Goal: Transaction & Acquisition: Purchase product/service

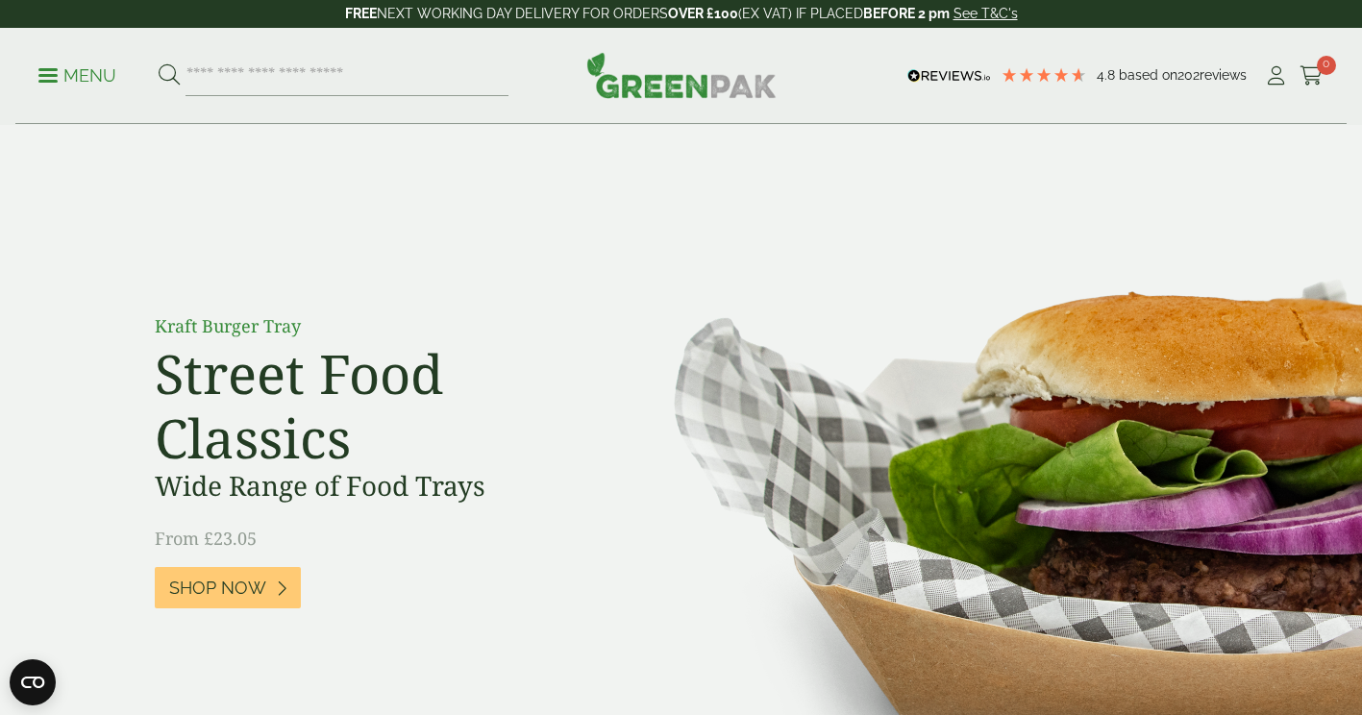
click at [109, 86] on p "Menu" at bounding box center [77, 75] width 78 height 23
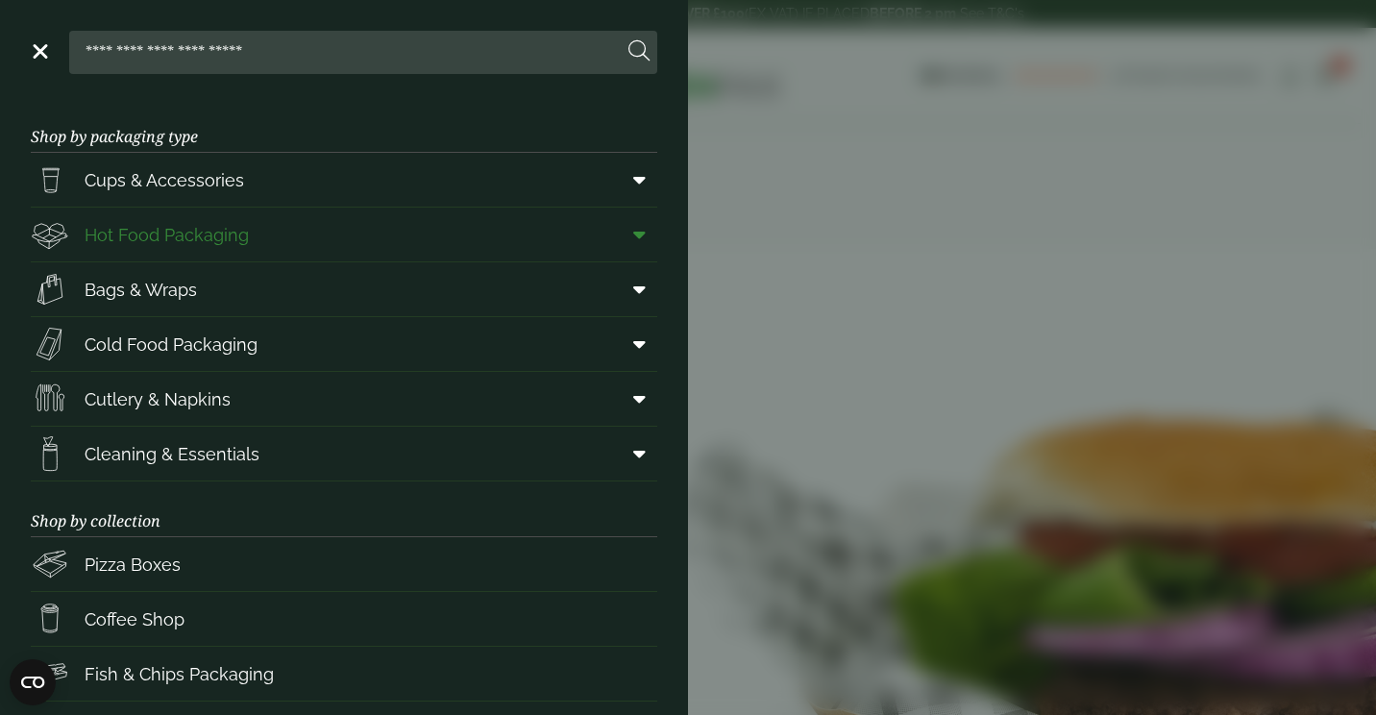
click at [370, 235] on link "Hot Food Packaging" at bounding box center [344, 235] width 627 height 54
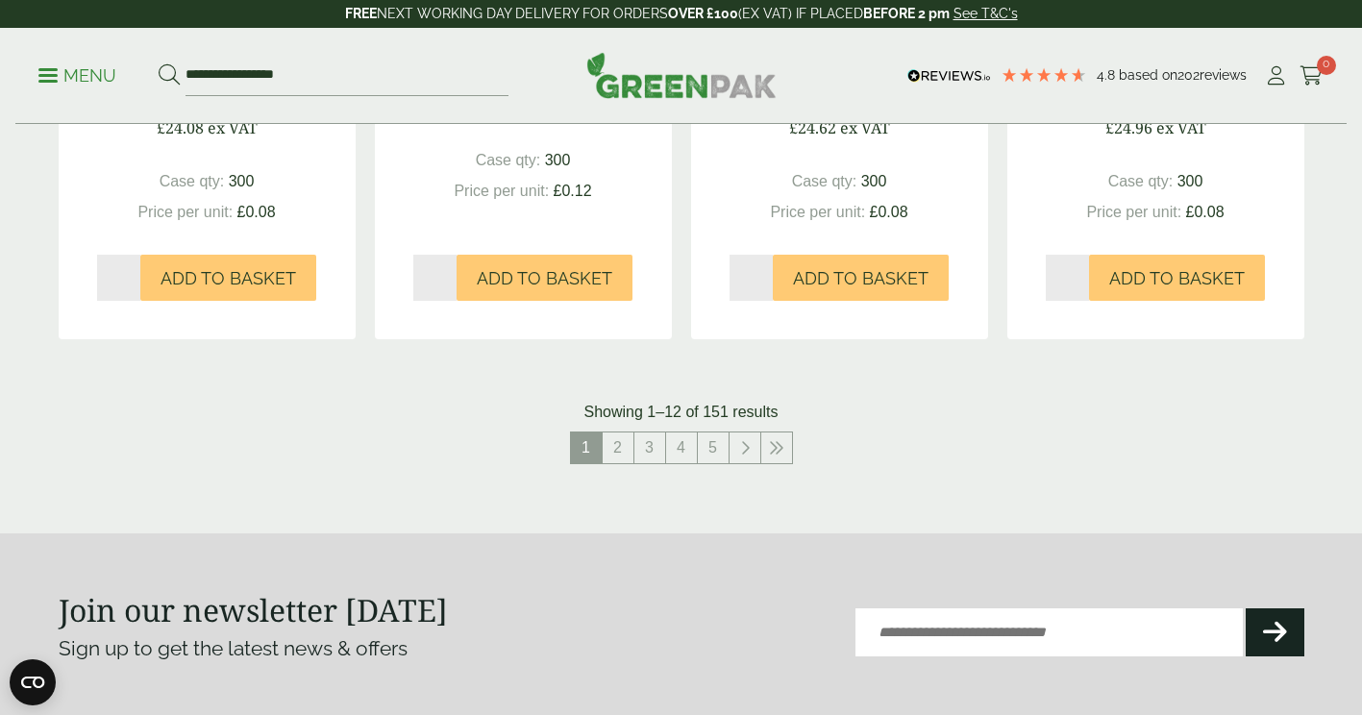
scroll to position [2156, 0]
click at [606, 451] on link "2" at bounding box center [618, 448] width 31 height 31
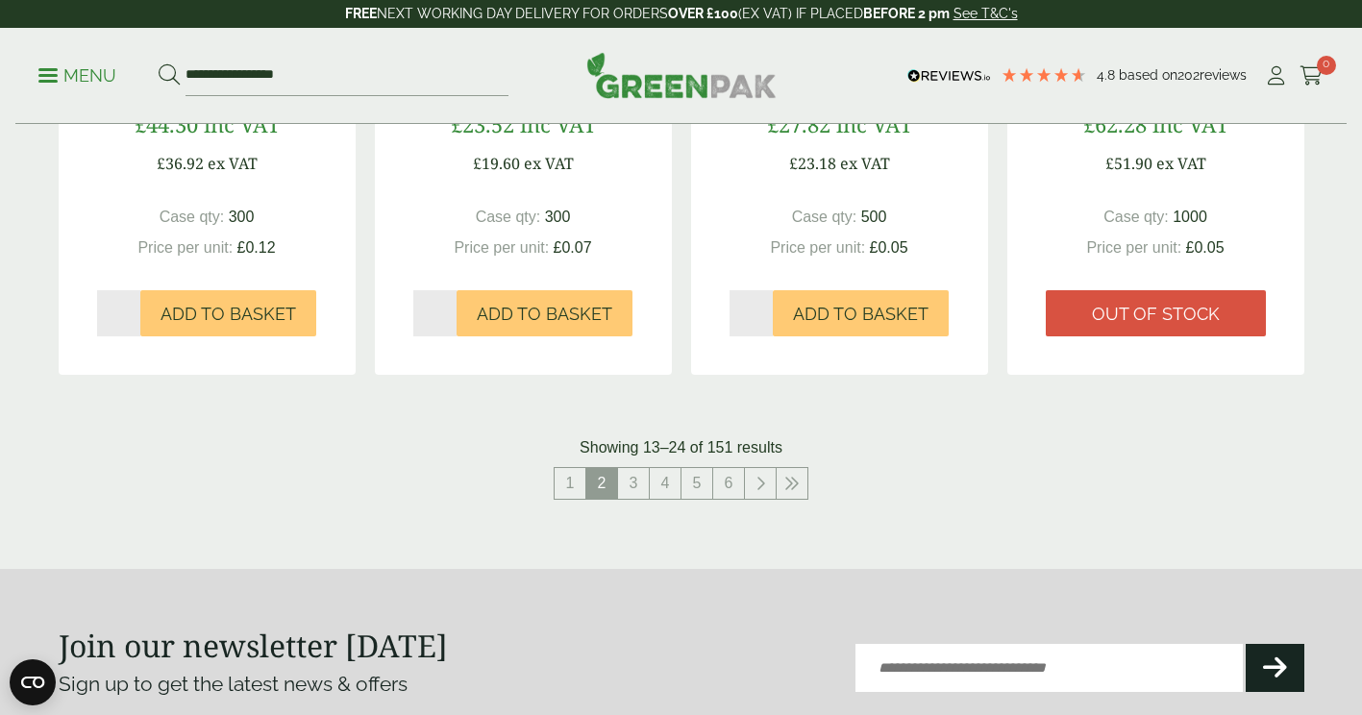
scroll to position [2120, 0]
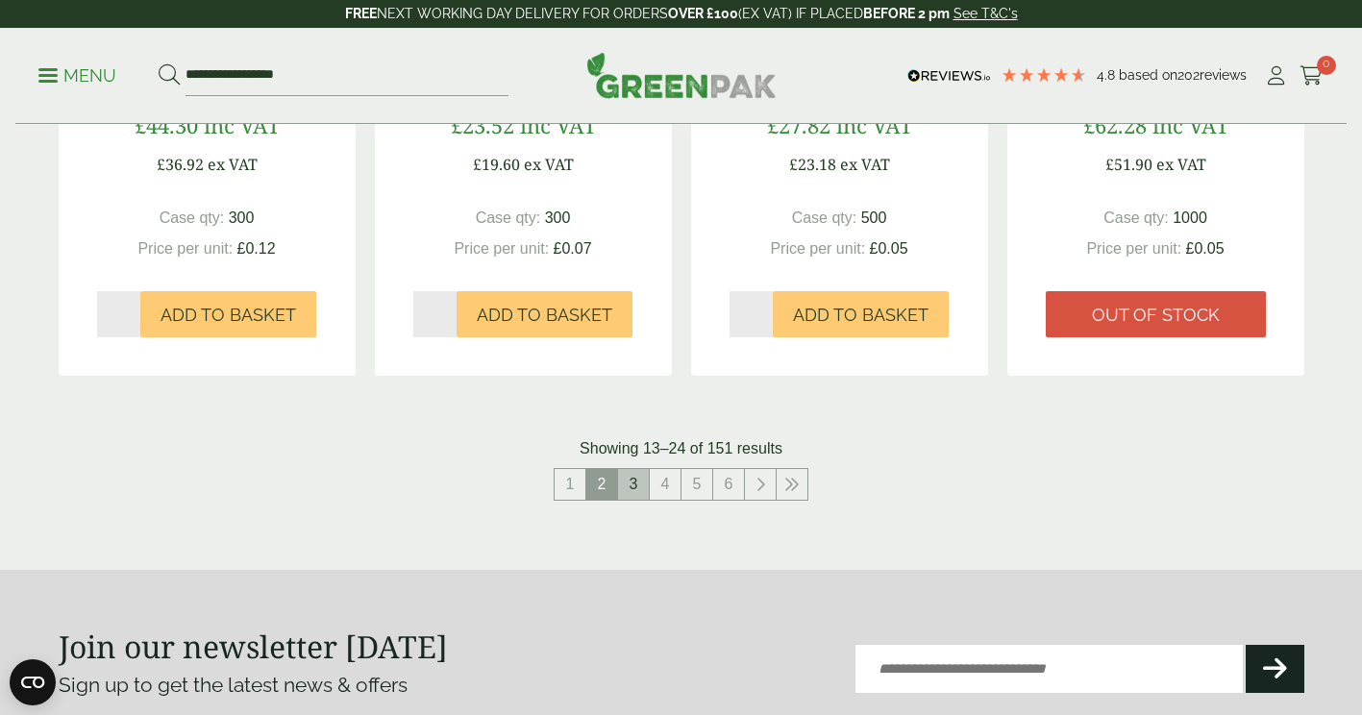
click at [630, 495] on link "3" at bounding box center [633, 484] width 31 height 31
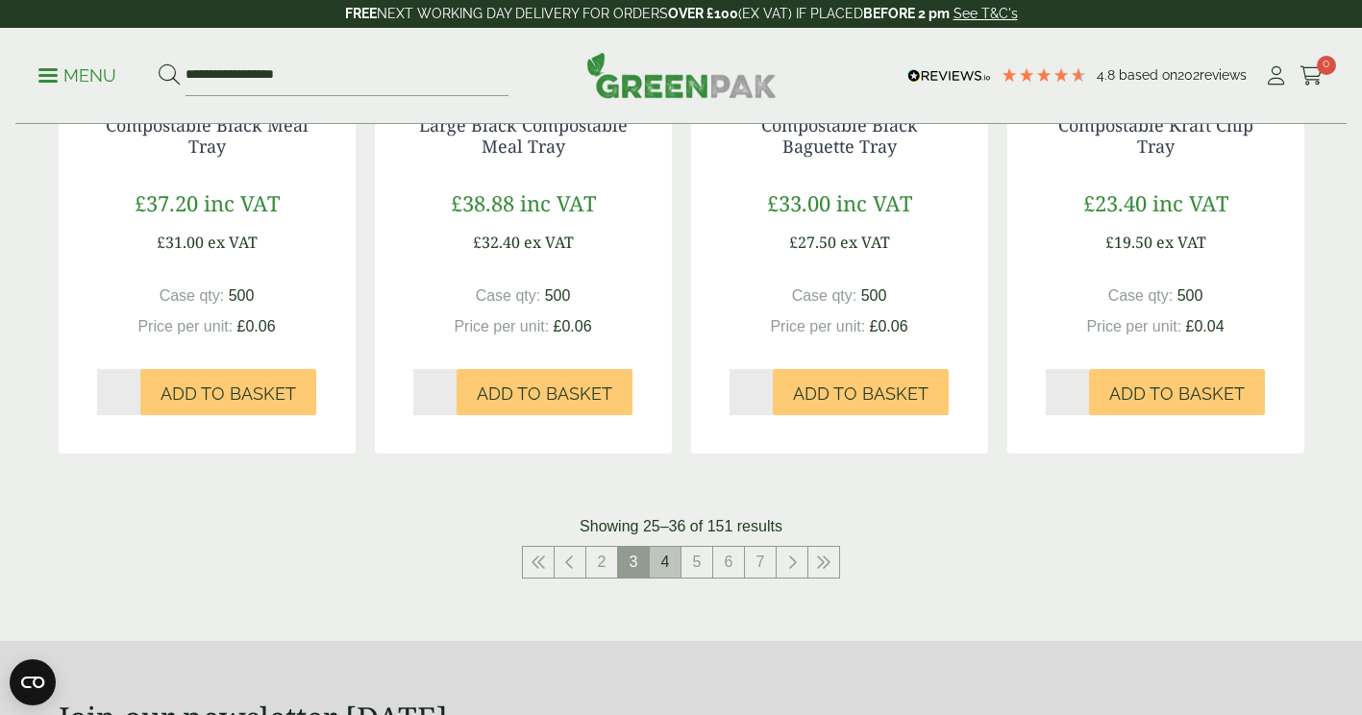
scroll to position [2022, 0]
click at [667, 570] on link "4" at bounding box center [665, 561] width 31 height 31
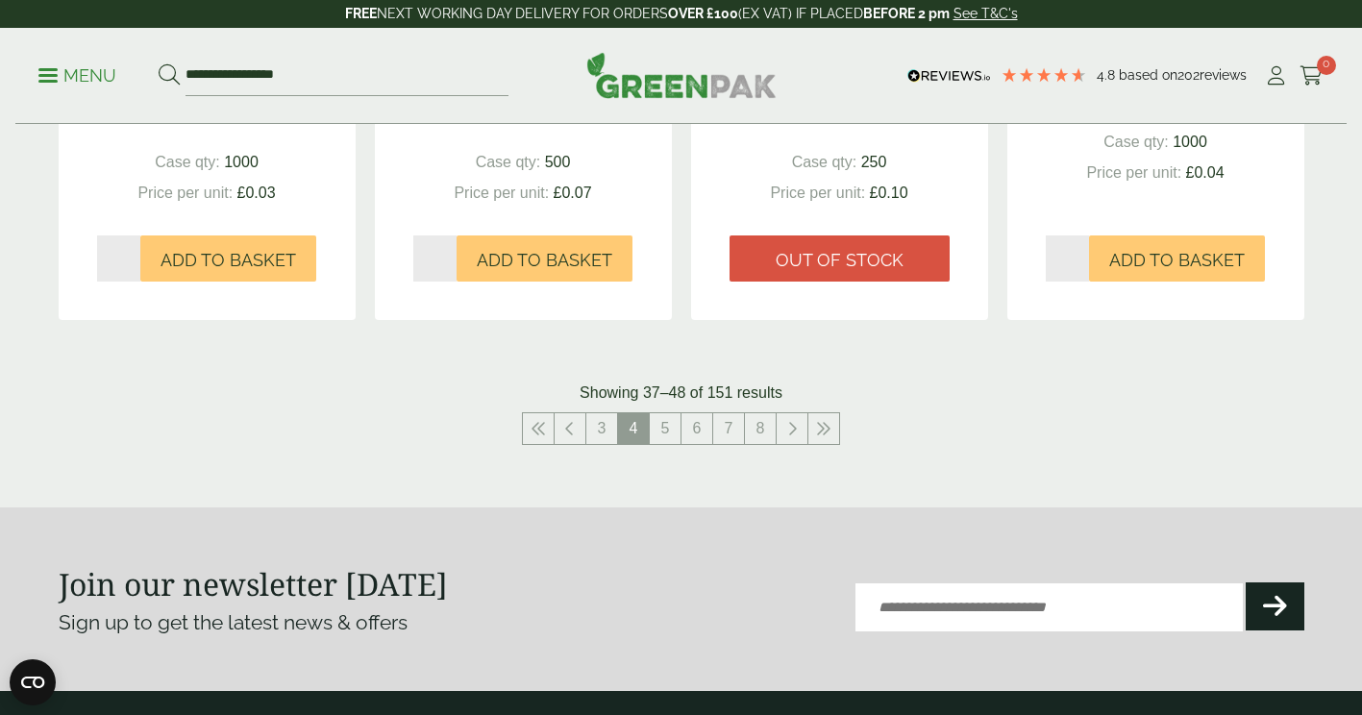
scroll to position [2146, 0]
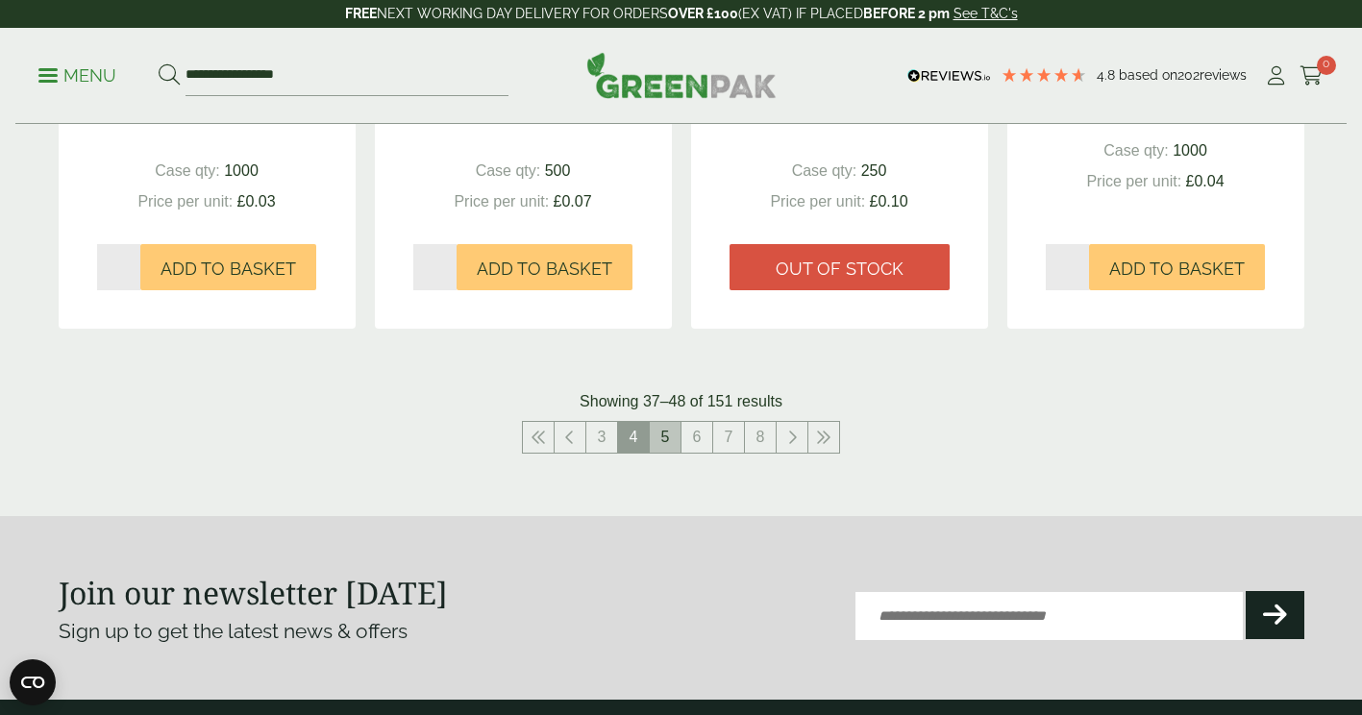
click at [673, 445] on link "5" at bounding box center [665, 437] width 31 height 31
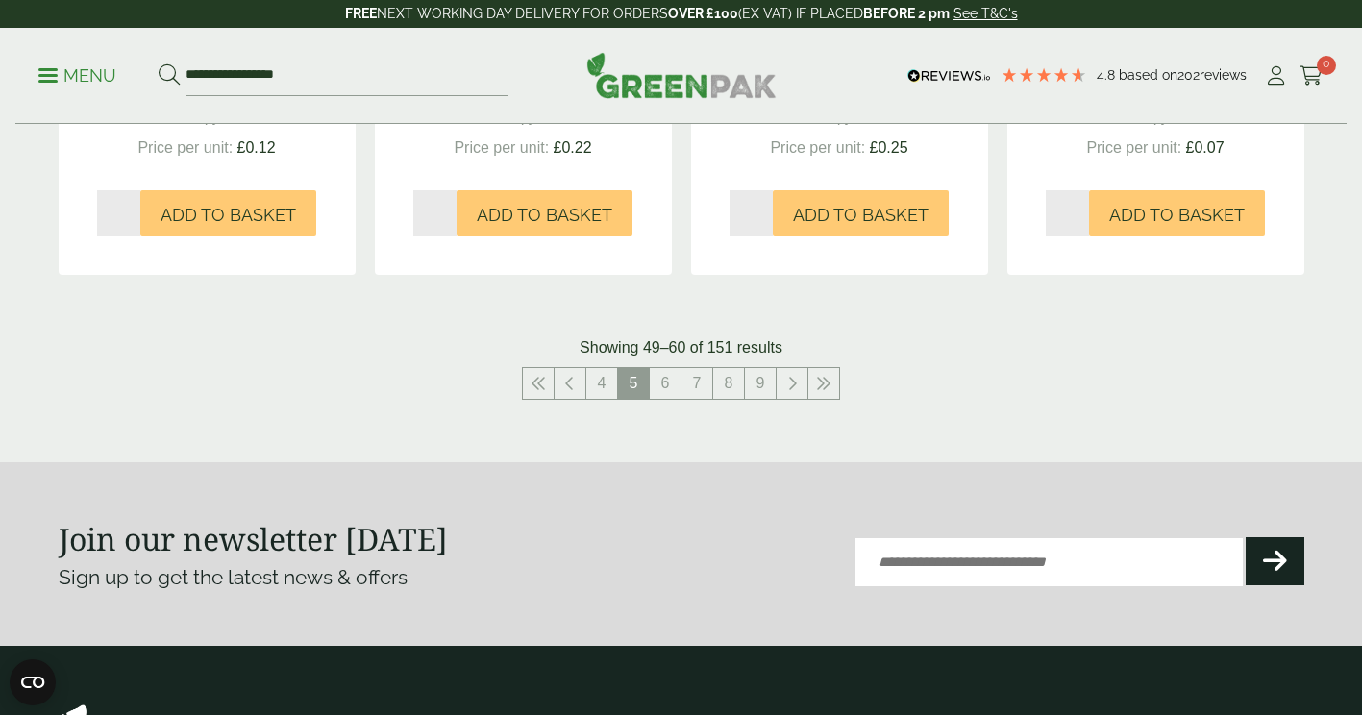
scroll to position [2201, 0]
click at [668, 368] on link "6" at bounding box center [665, 382] width 31 height 31
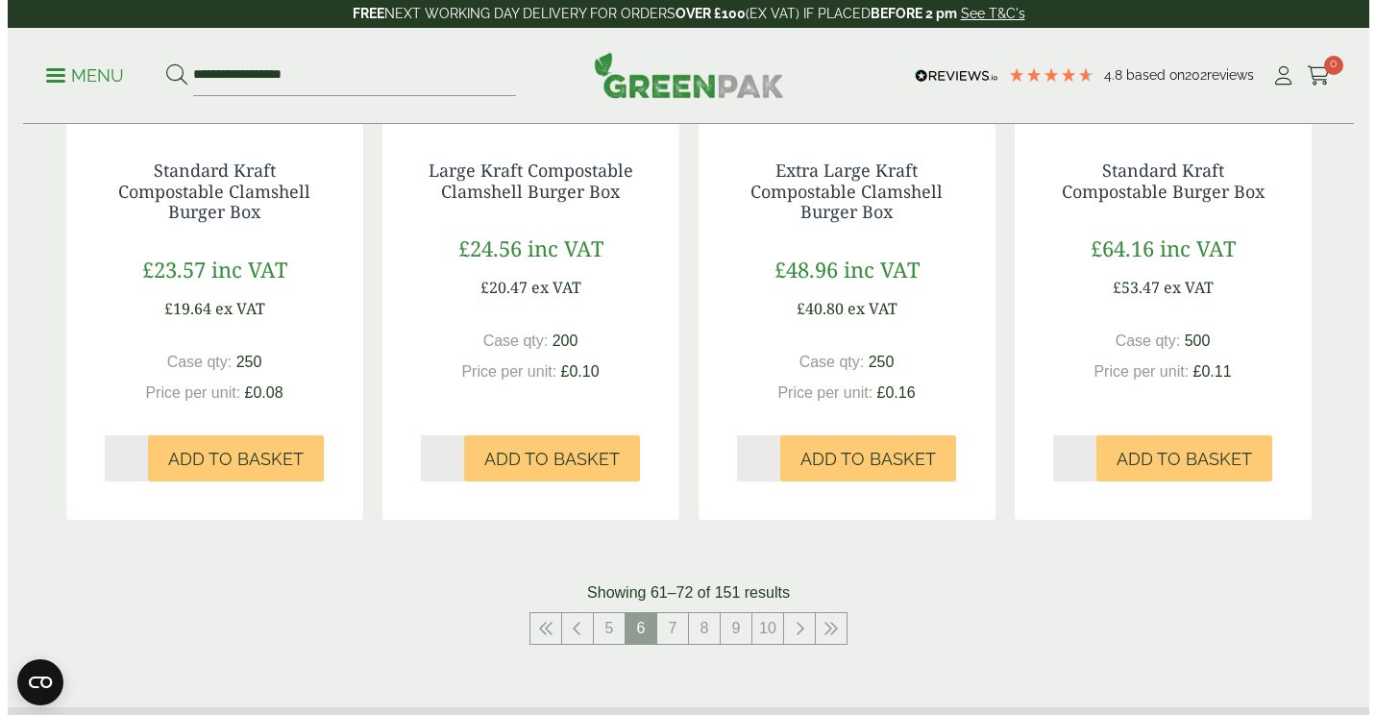
scroll to position [1975, 0]
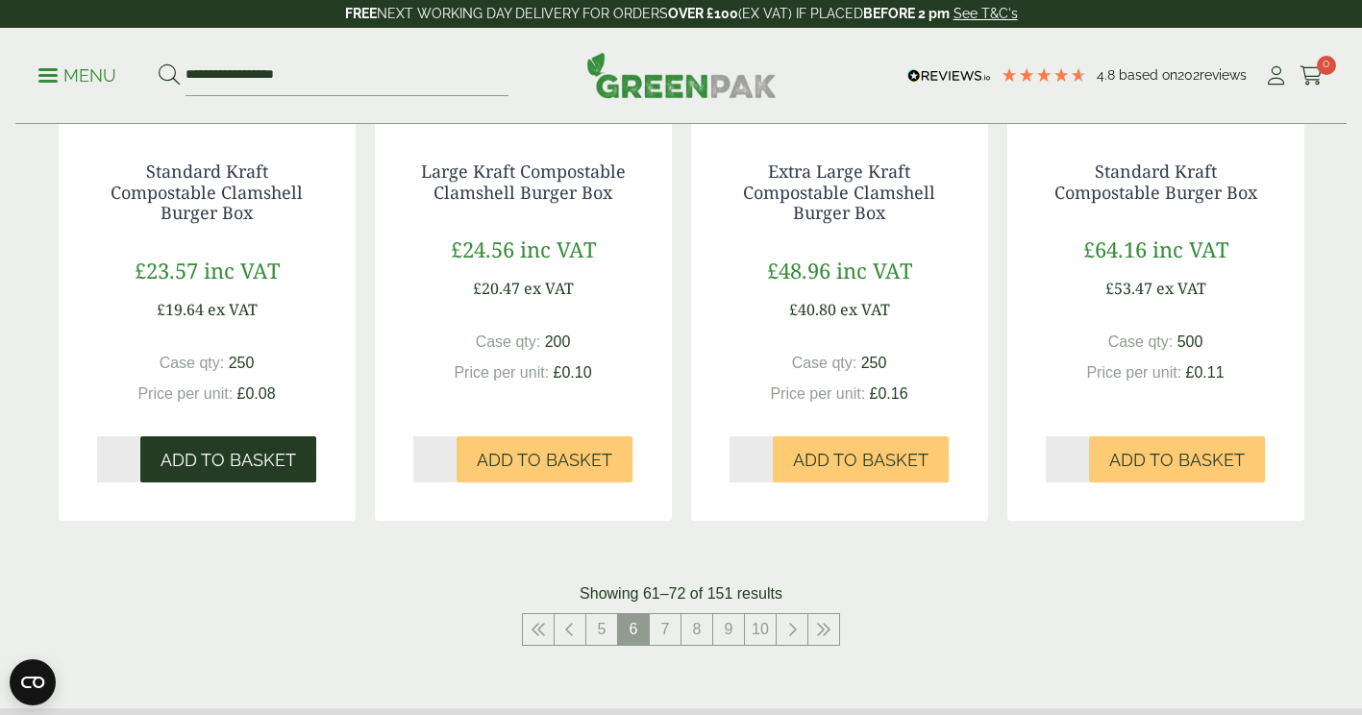
click at [218, 453] on span "Add to Basket" at bounding box center [229, 460] width 136 height 21
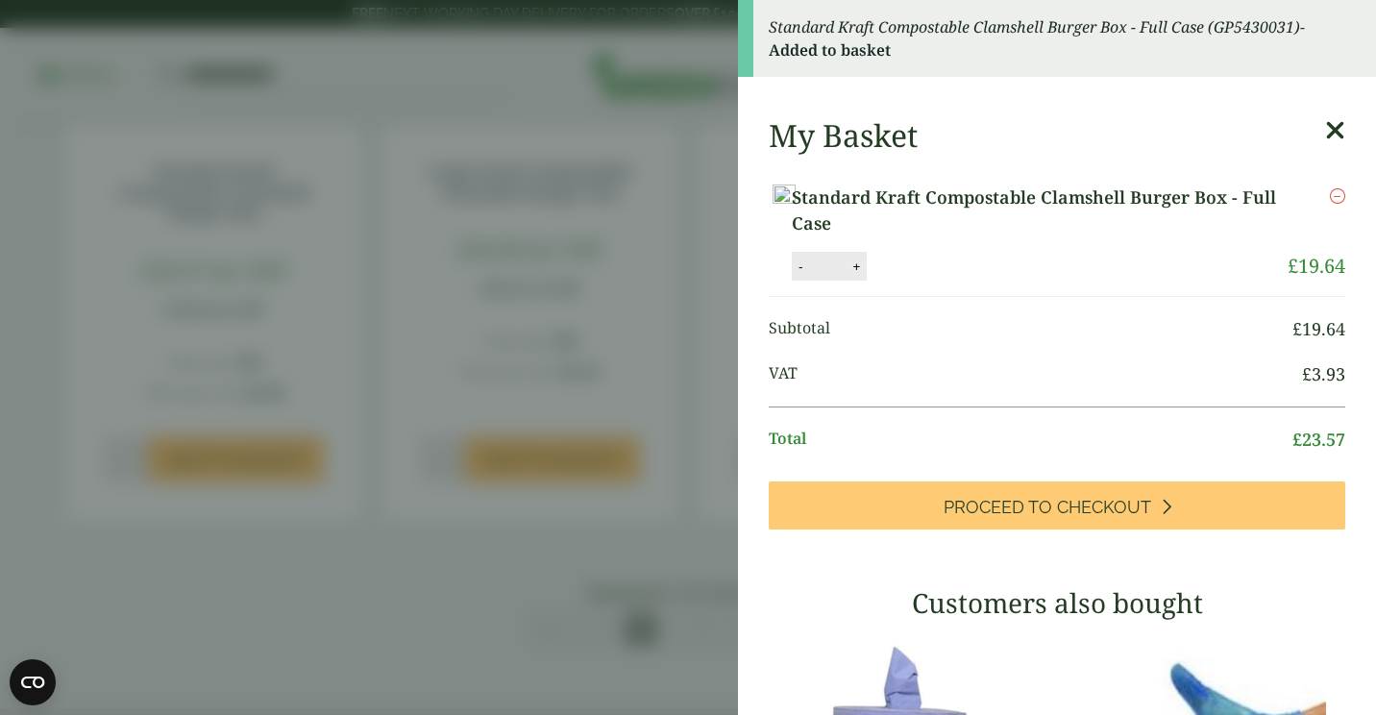
click at [866, 275] on button "+" at bounding box center [856, 267] width 19 height 16
type input "*"
click at [967, 282] on button "Update" at bounding box center [919, 267] width 96 height 29
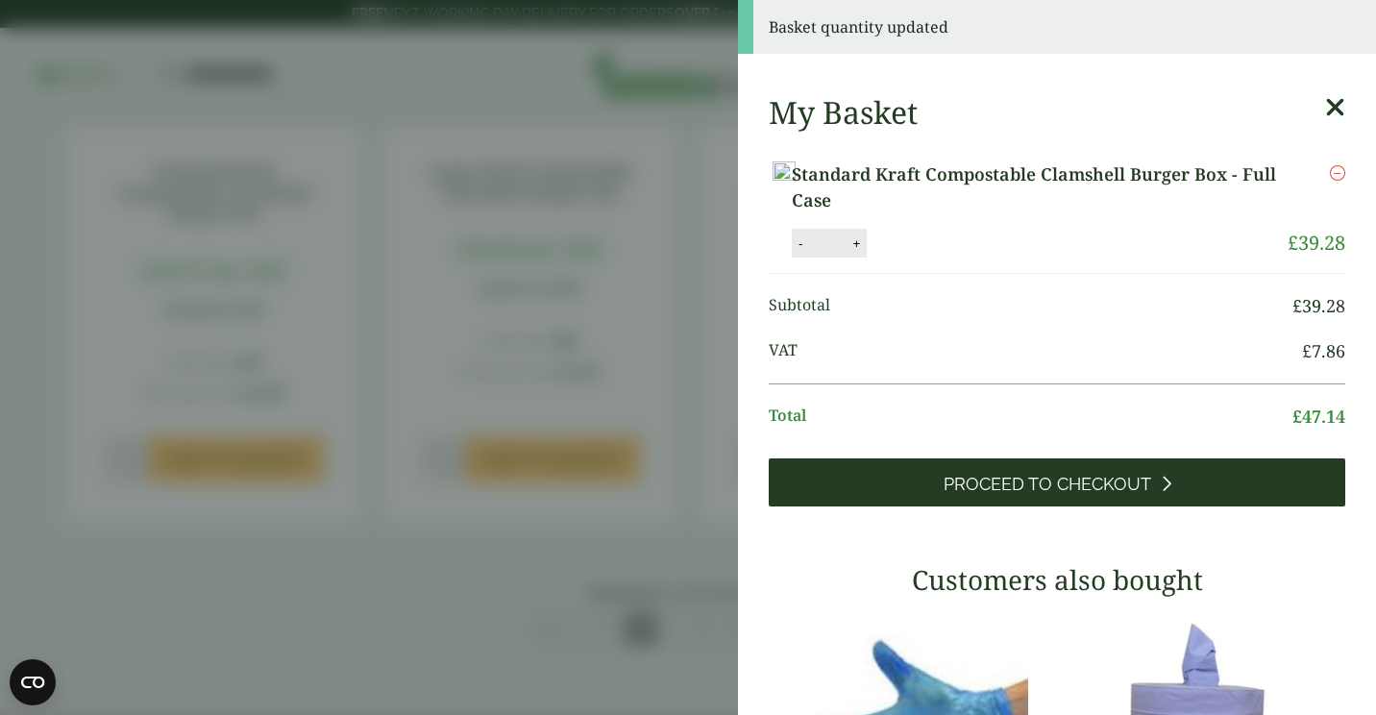
click at [1114, 507] on link "Proceed to Checkout" at bounding box center [1057, 482] width 577 height 48
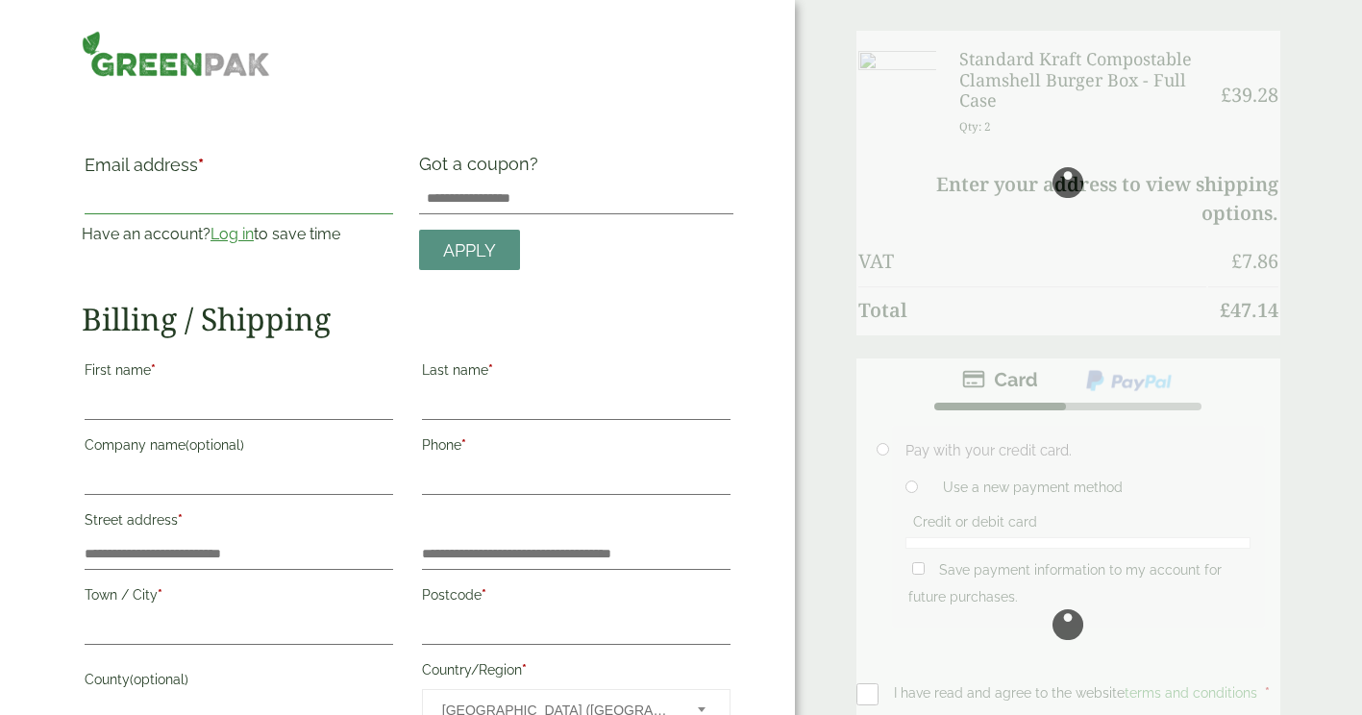
click at [254, 204] on input "Email address *" at bounding box center [239, 199] width 309 height 31
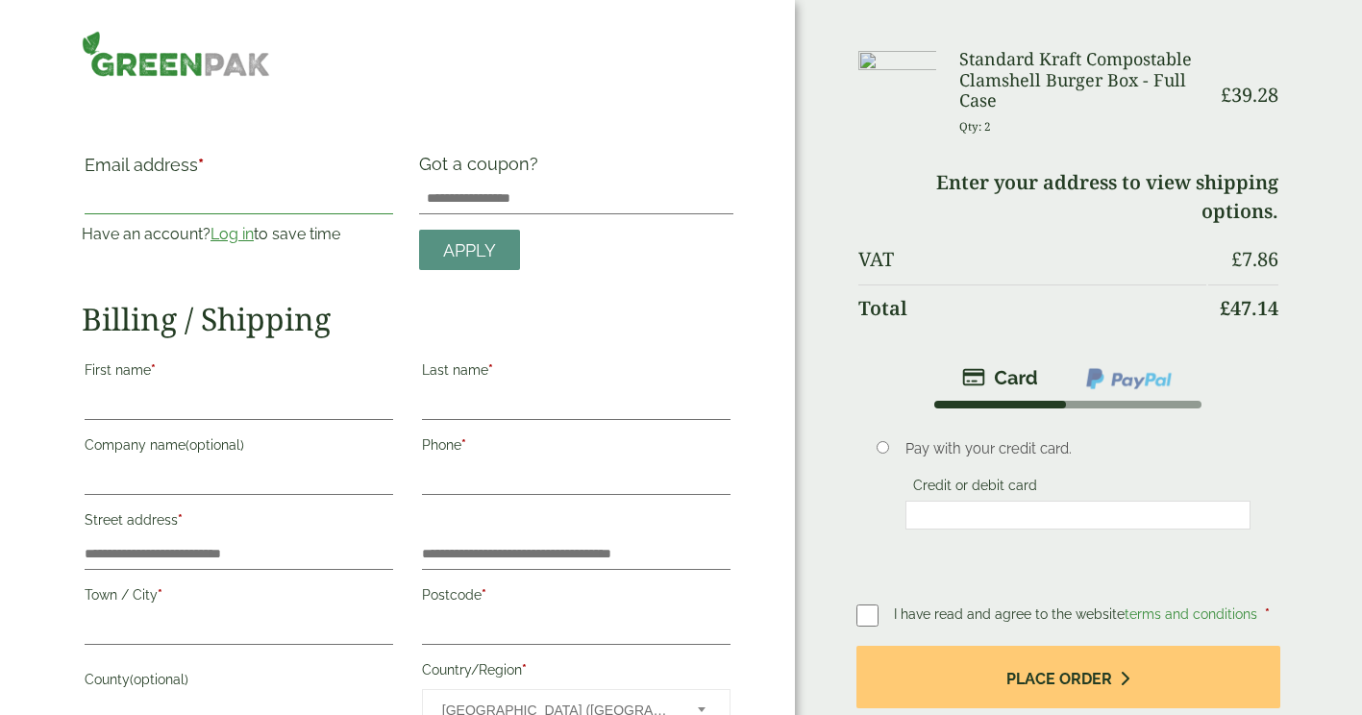
click at [199, 199] on input "Email address *" at bounding box center [239, 199] width 309 height 31
click at [196, 195] on input "Email address *" at bounding box center [239, 199] width 309 height 31
type input "**********"
type input "*****"
type input "*********"
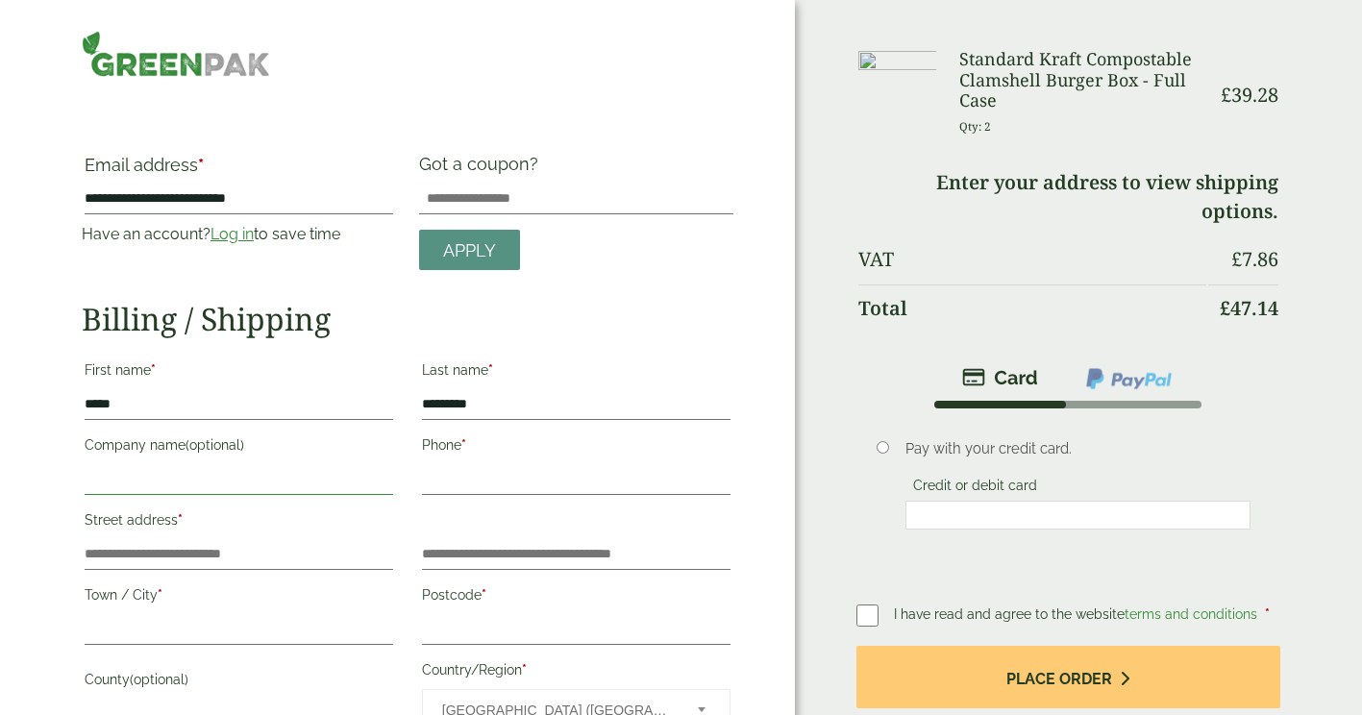
type input "**********"
type input "*******"
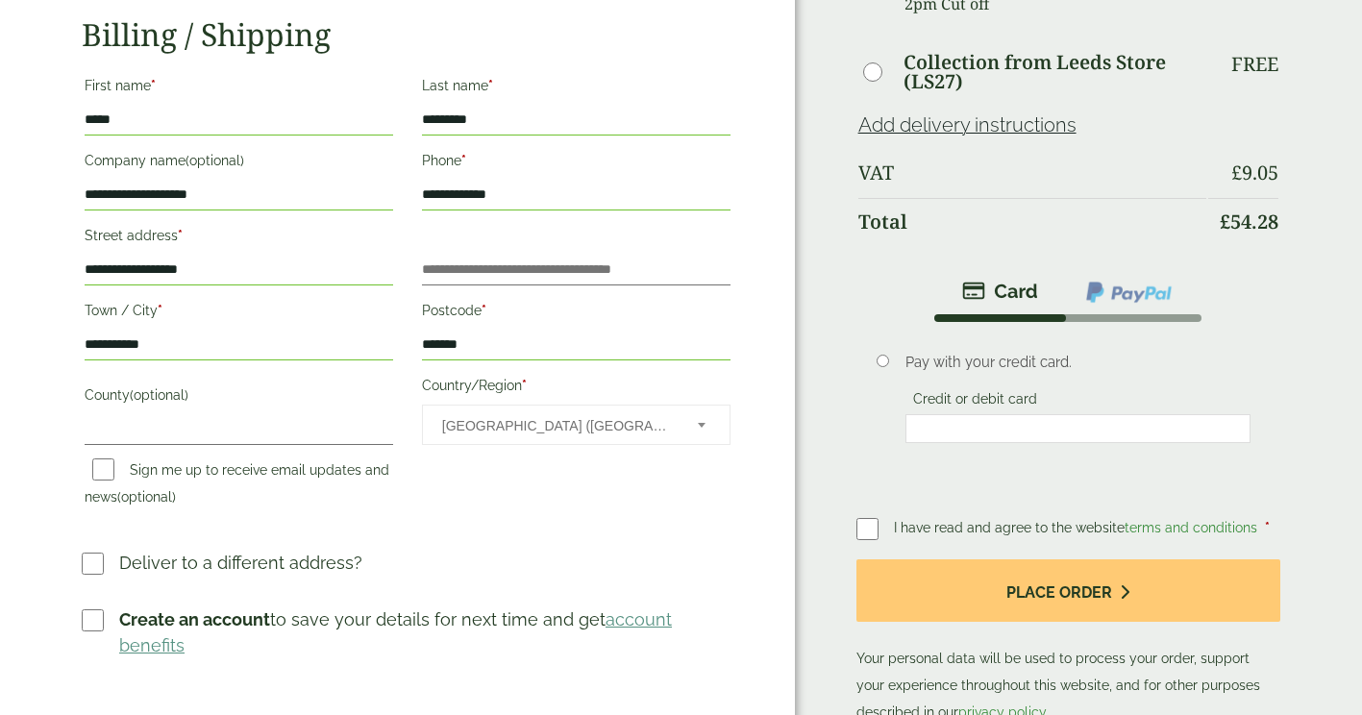
scroll to position [285, 0]
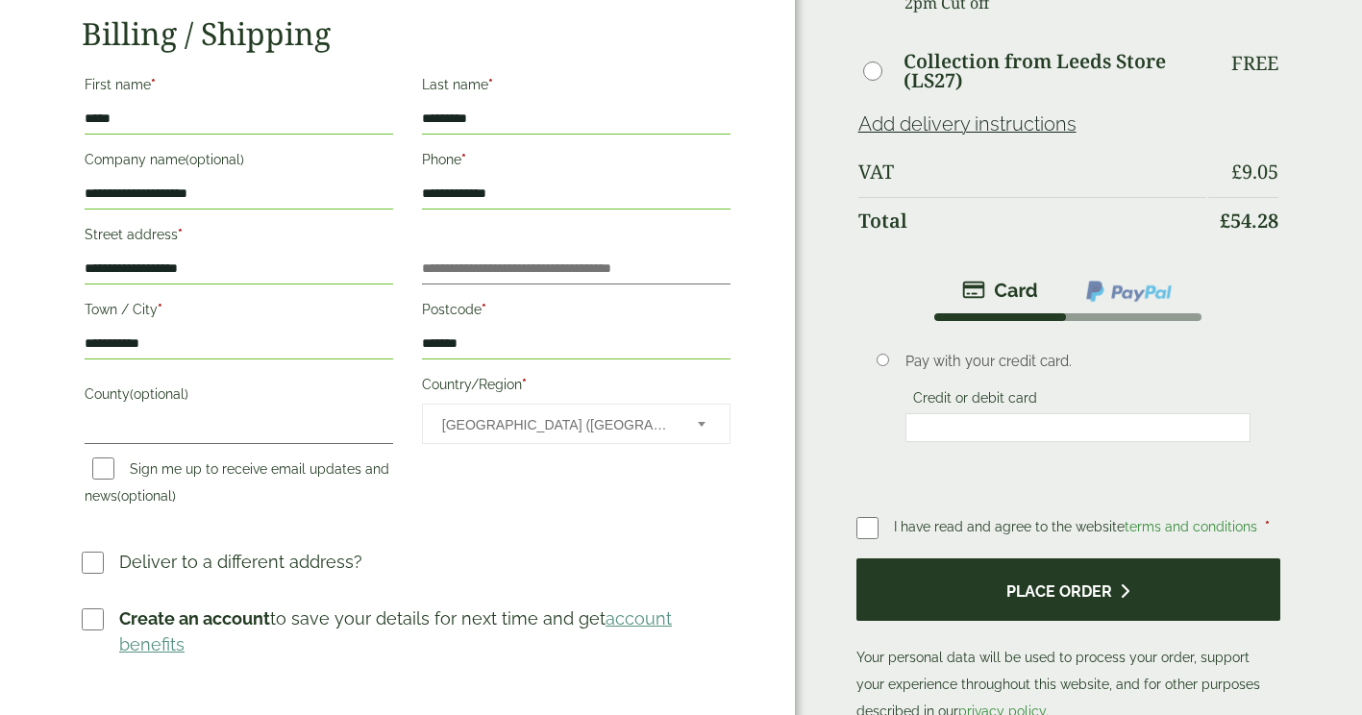
click at [1110, 619] on button "Place order" at bounding box center [1068, 589] width 424 height 62
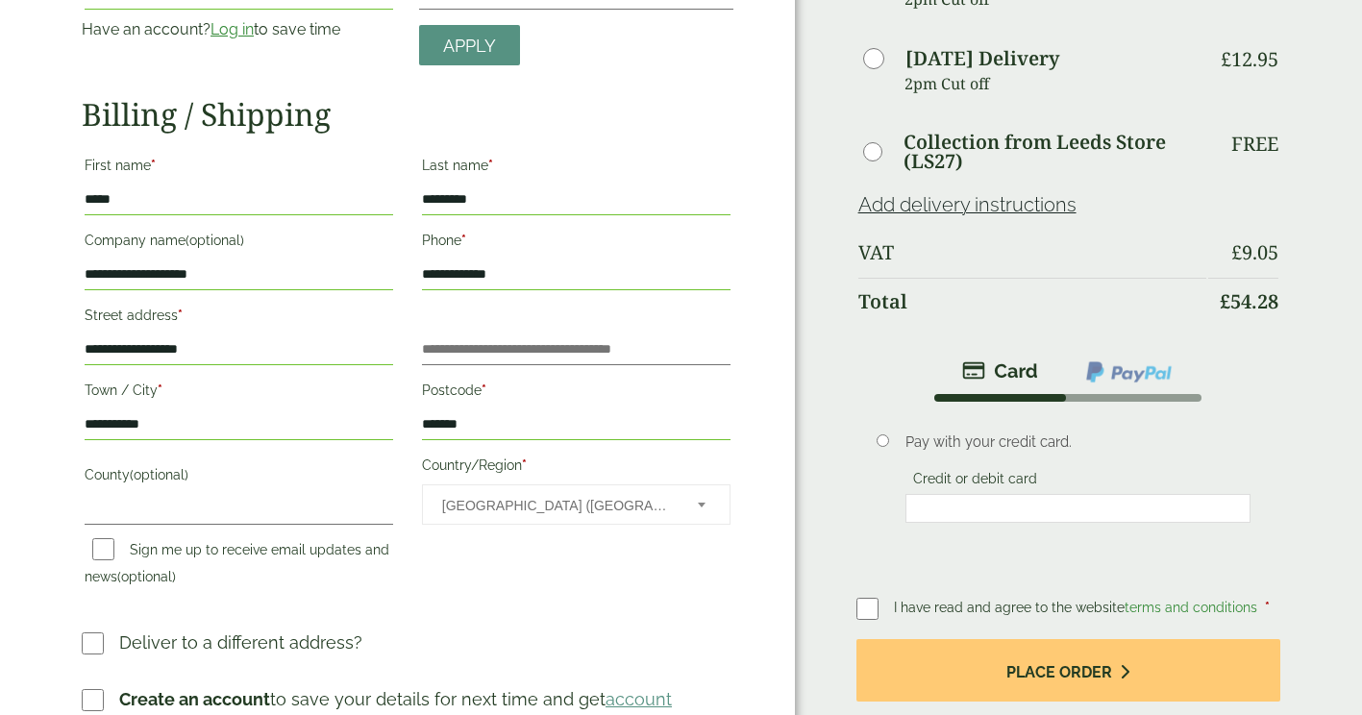
scroll to position [293, 0]
click at [437, 357] on input "Flat, suite, unit, etc. (optional)" at bounding box center [576, 349] width 309 height 31
click at [579, 601] on div "**********" at bounding box center [408, 345] width 652 height 795
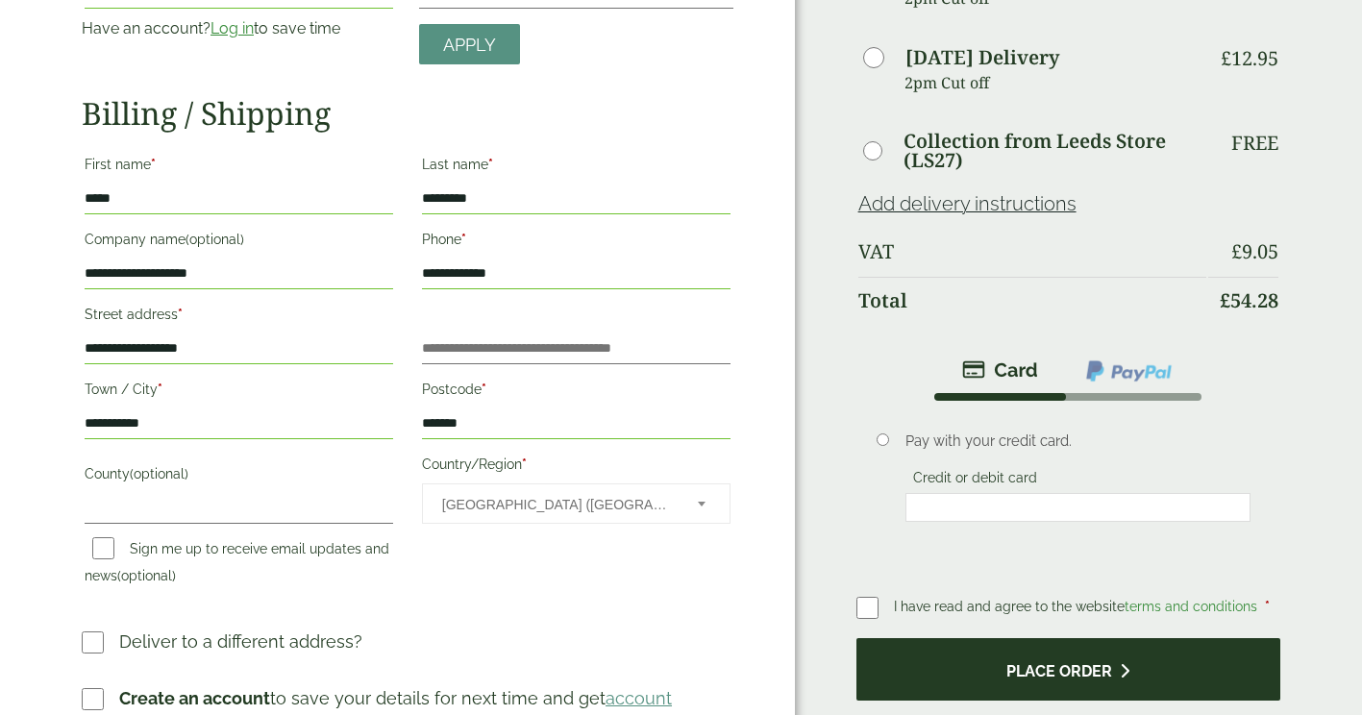
click at [961, 664] on button "Place order" at bounding box center [1068, 669] width 424 height 62
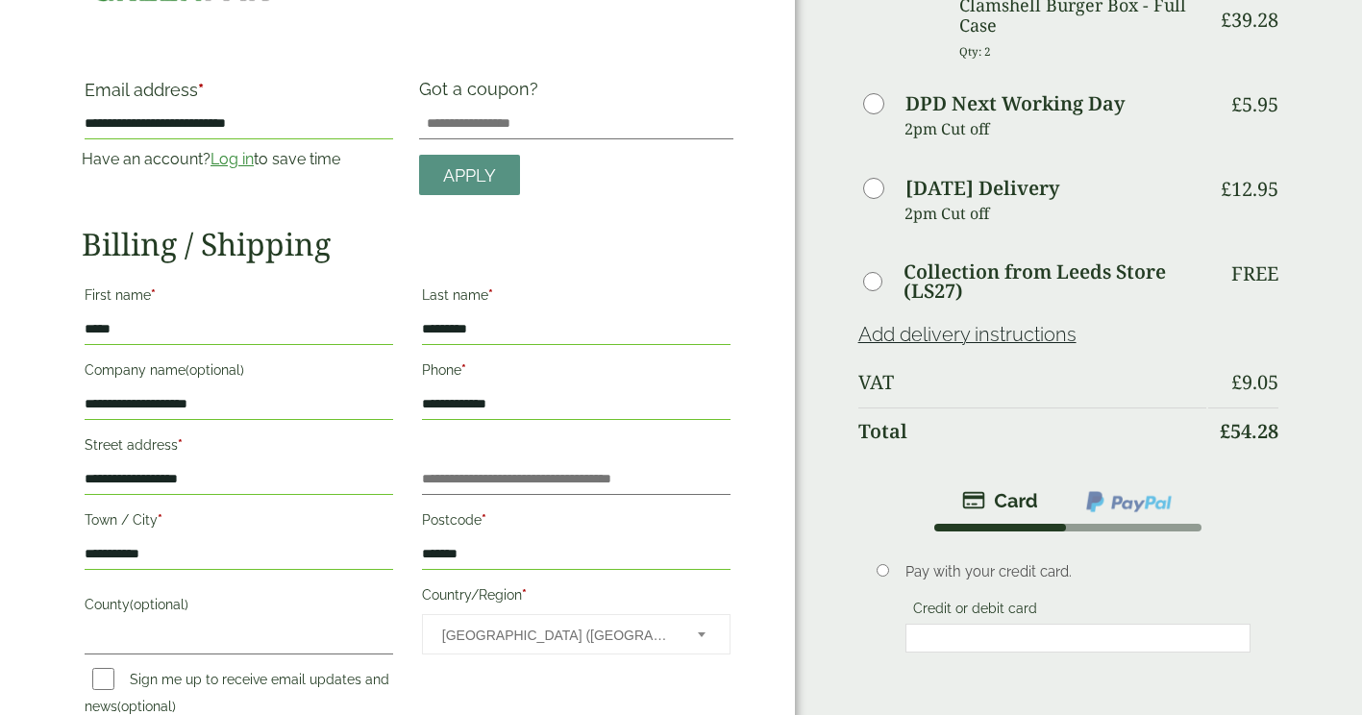
scroll to position [0, 0]
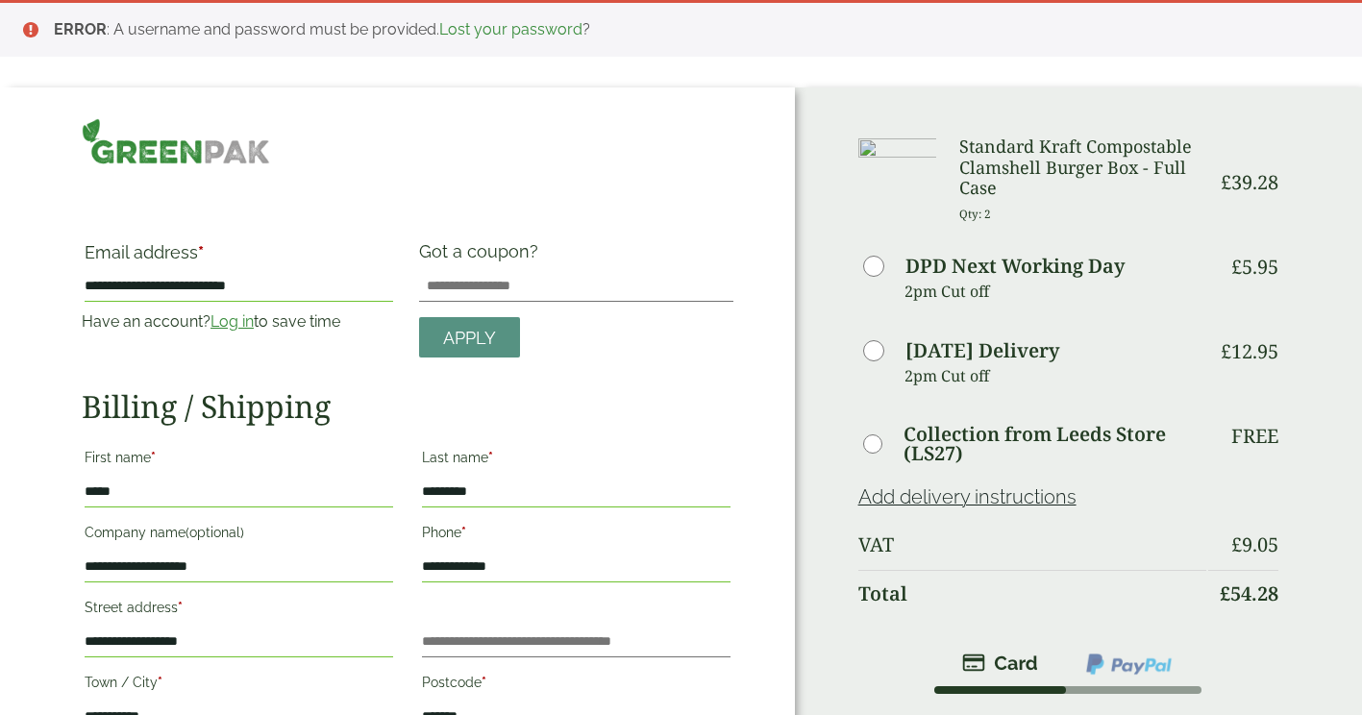
click at [222, 324] on link "Log in" at bounding box center [231, 321] width 43 height 18
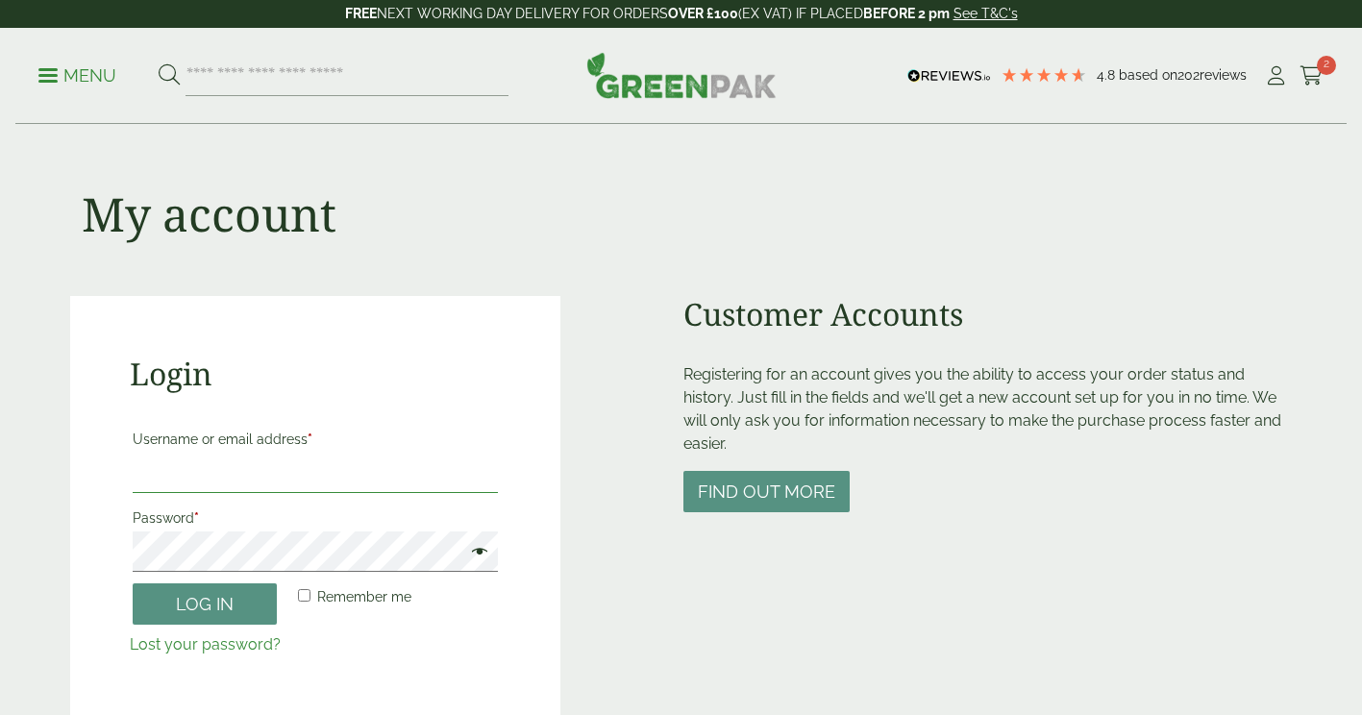
type input "**********"
click at [481, 552] on span at bounding box center [476, 553] width 25 height 23
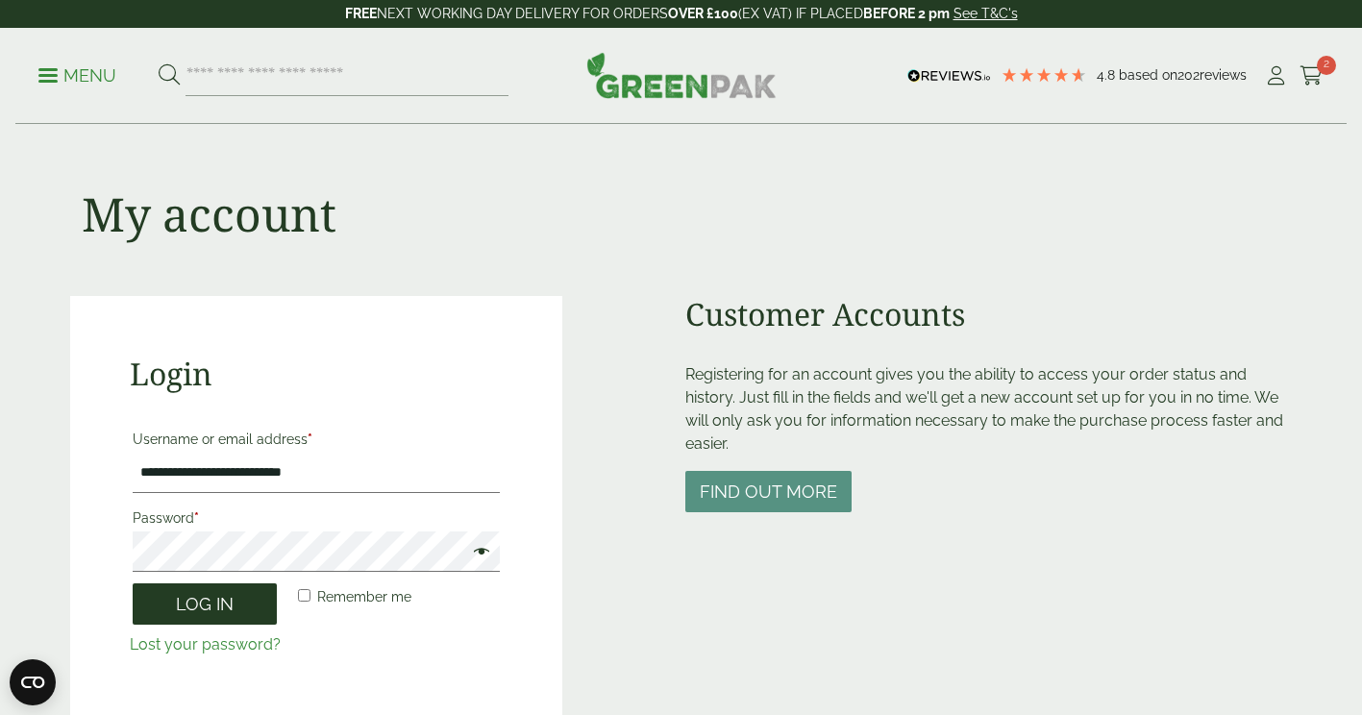
click at [203, 615] on button "Log in" at bounding box center [205, 603] width 144 height 41
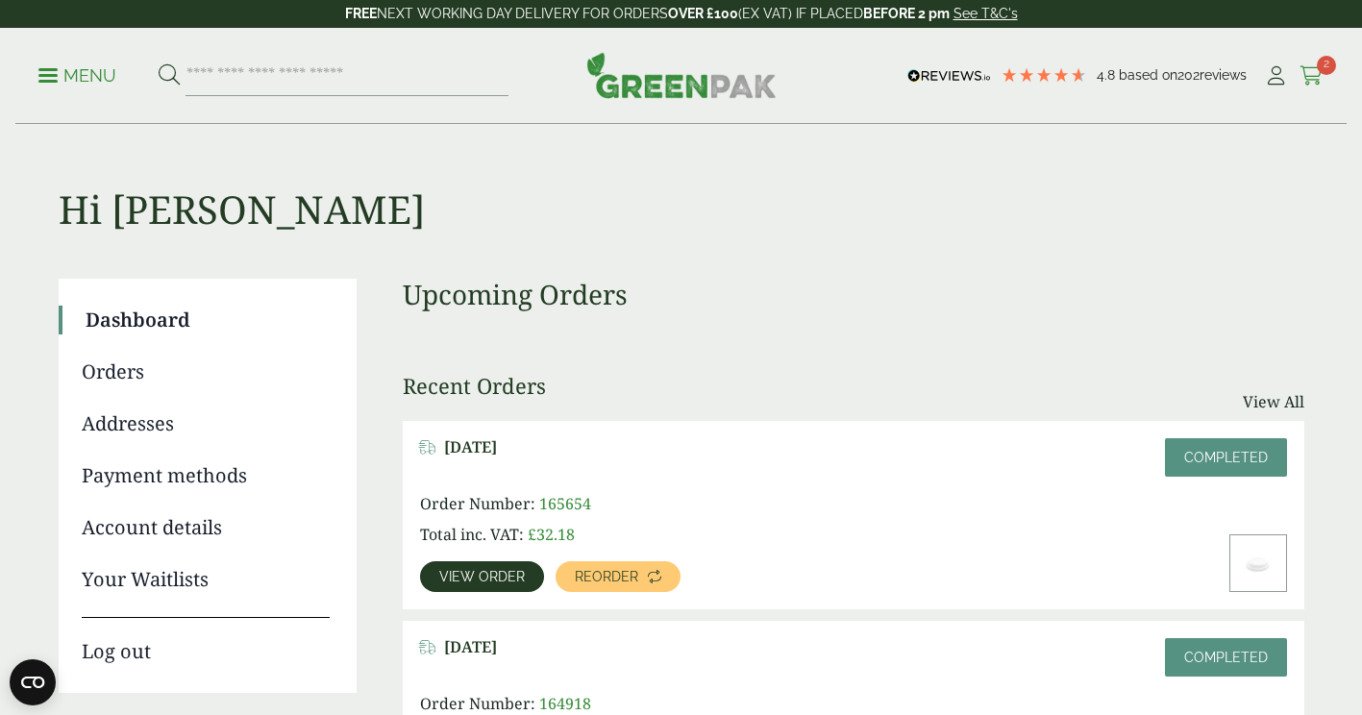
click at [1327, 66] on span "2" at bounding box center [1326, 65] width 19 height 19
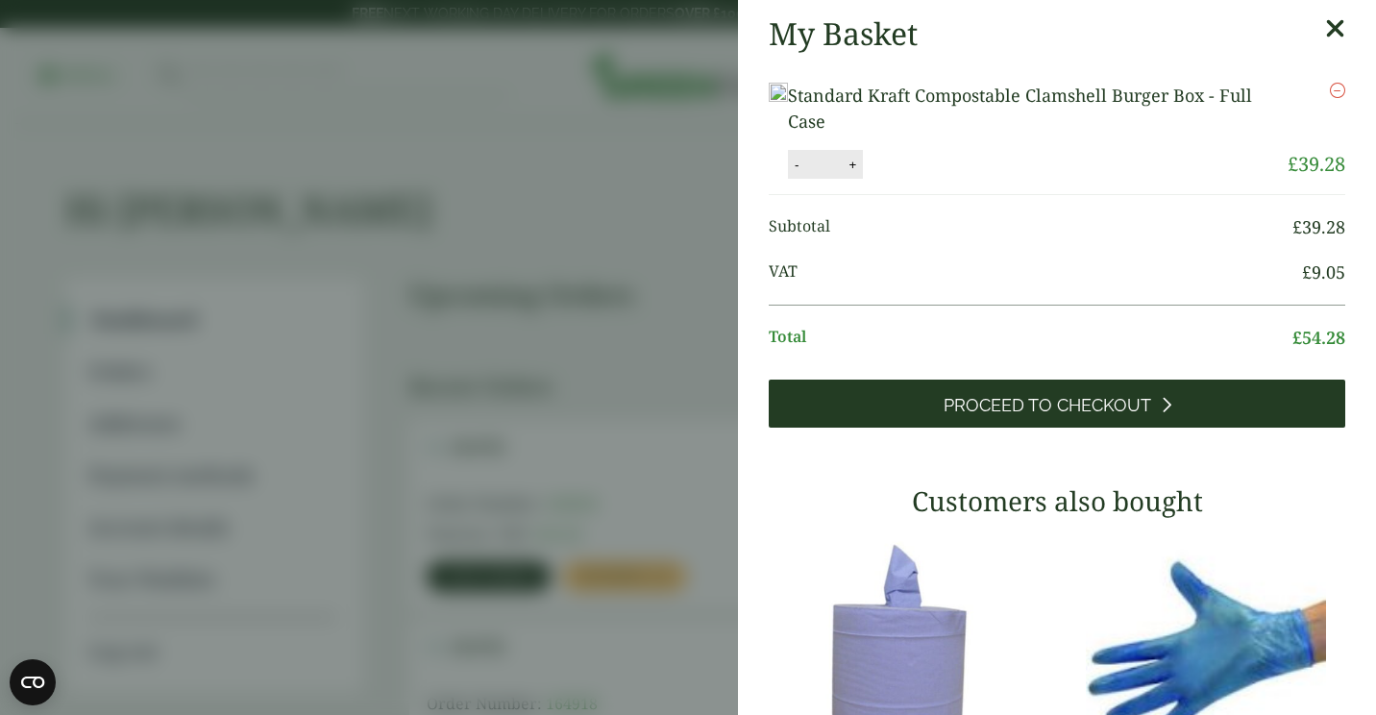
click at [1001, 415] on span "Proceed to Checkout" at bounding box center [1048, 405] width 208 height 21
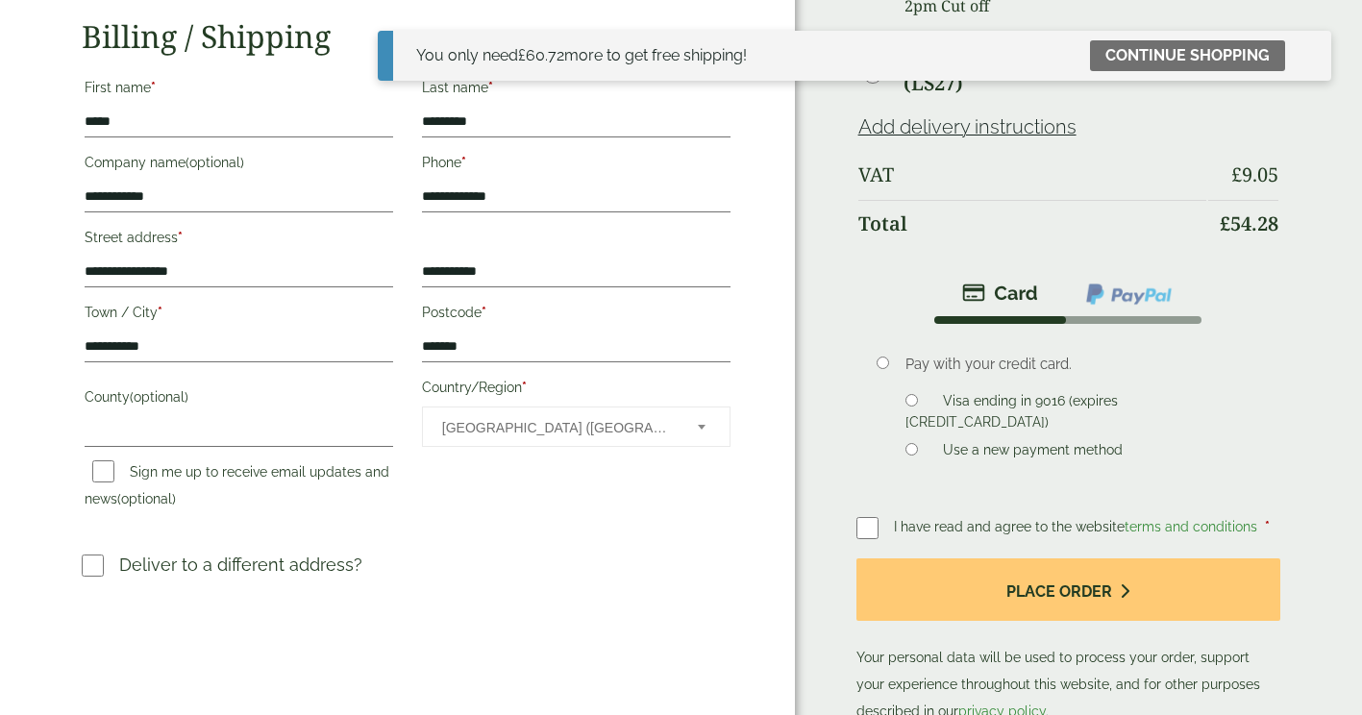
scroll to position [284, 0]
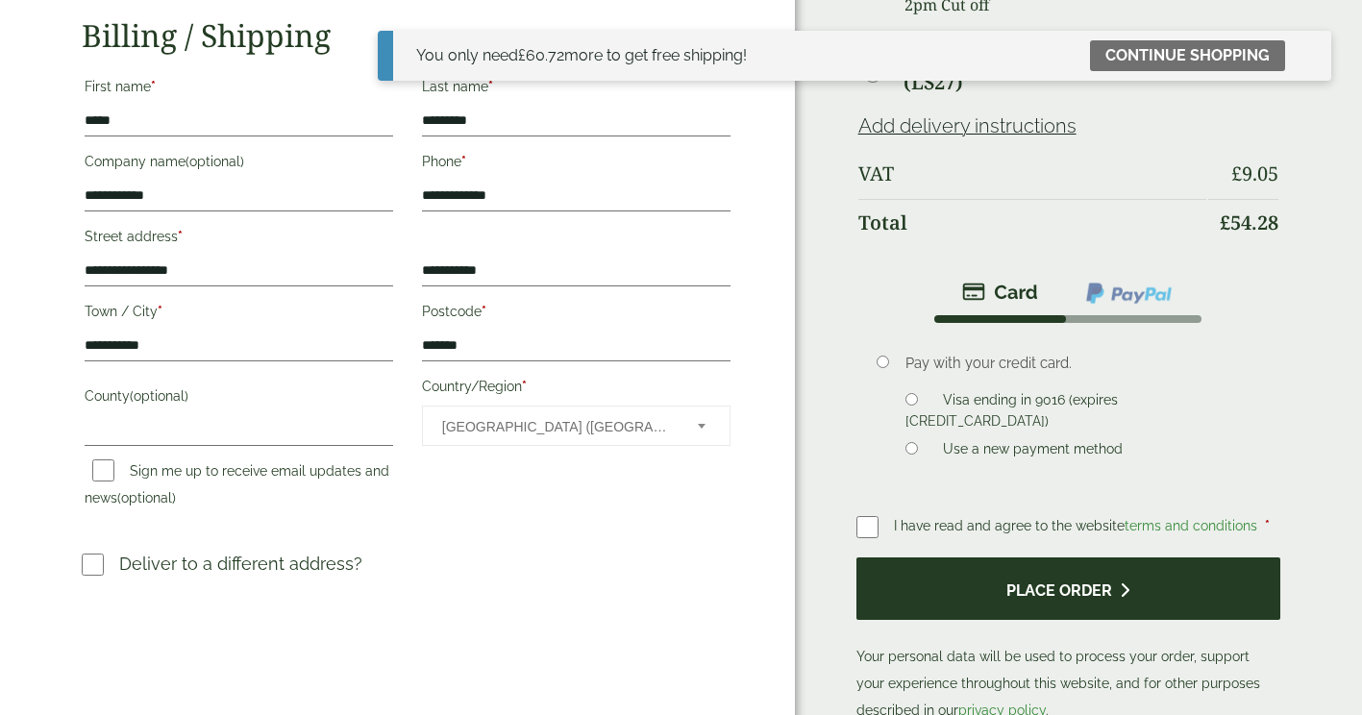
click at [995, 596] on button "Place order" at bounding box center [1068, 588] width 424 height 62
